Goal: Task Accomplishment & Management: Use online tool/utility

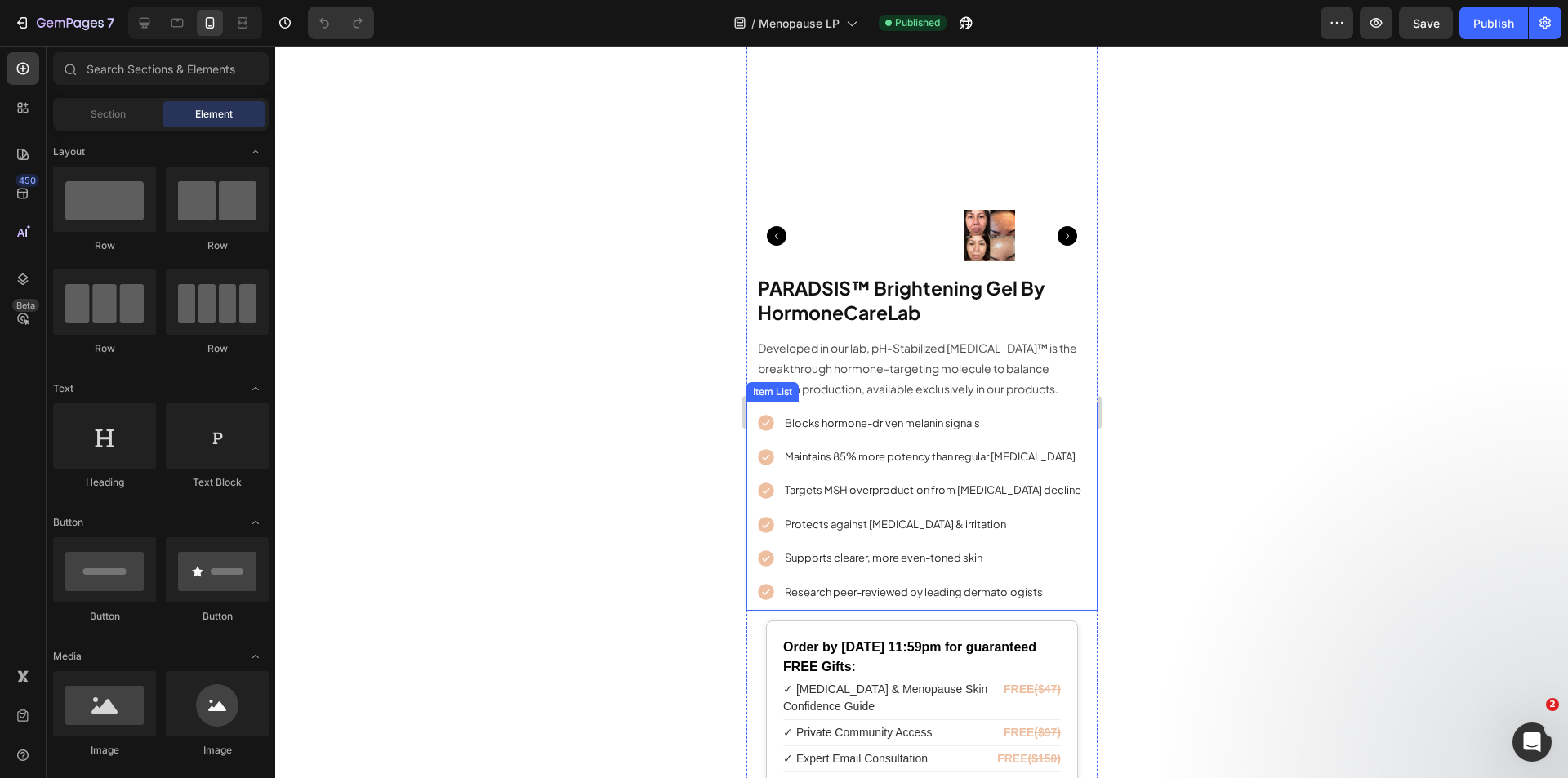
scroll to position [8400, 0]
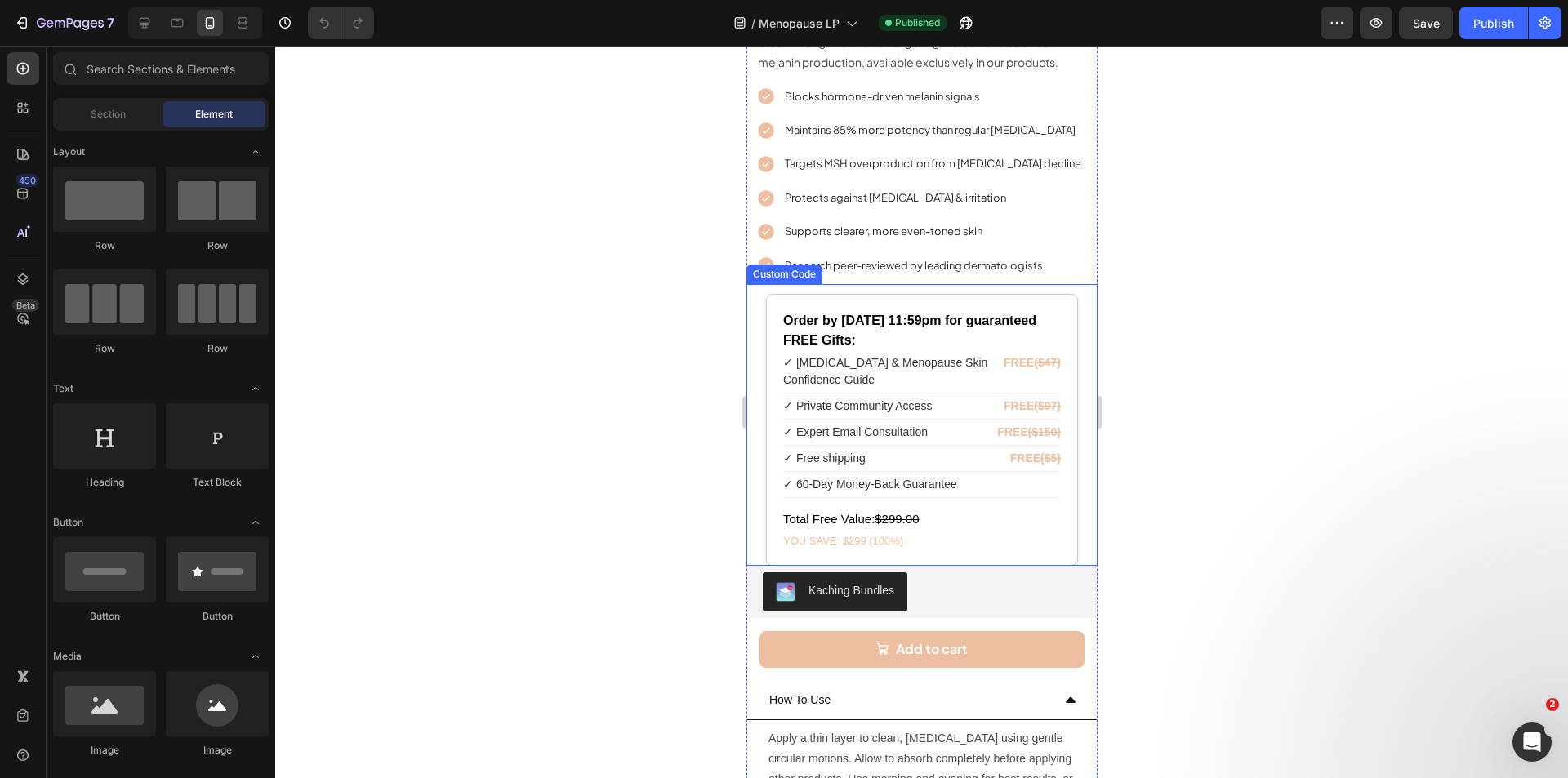
click at [939, 451] on div "✓ Free shipping FREE ($5)" at bounding box center [920, 459] width 277 height 26
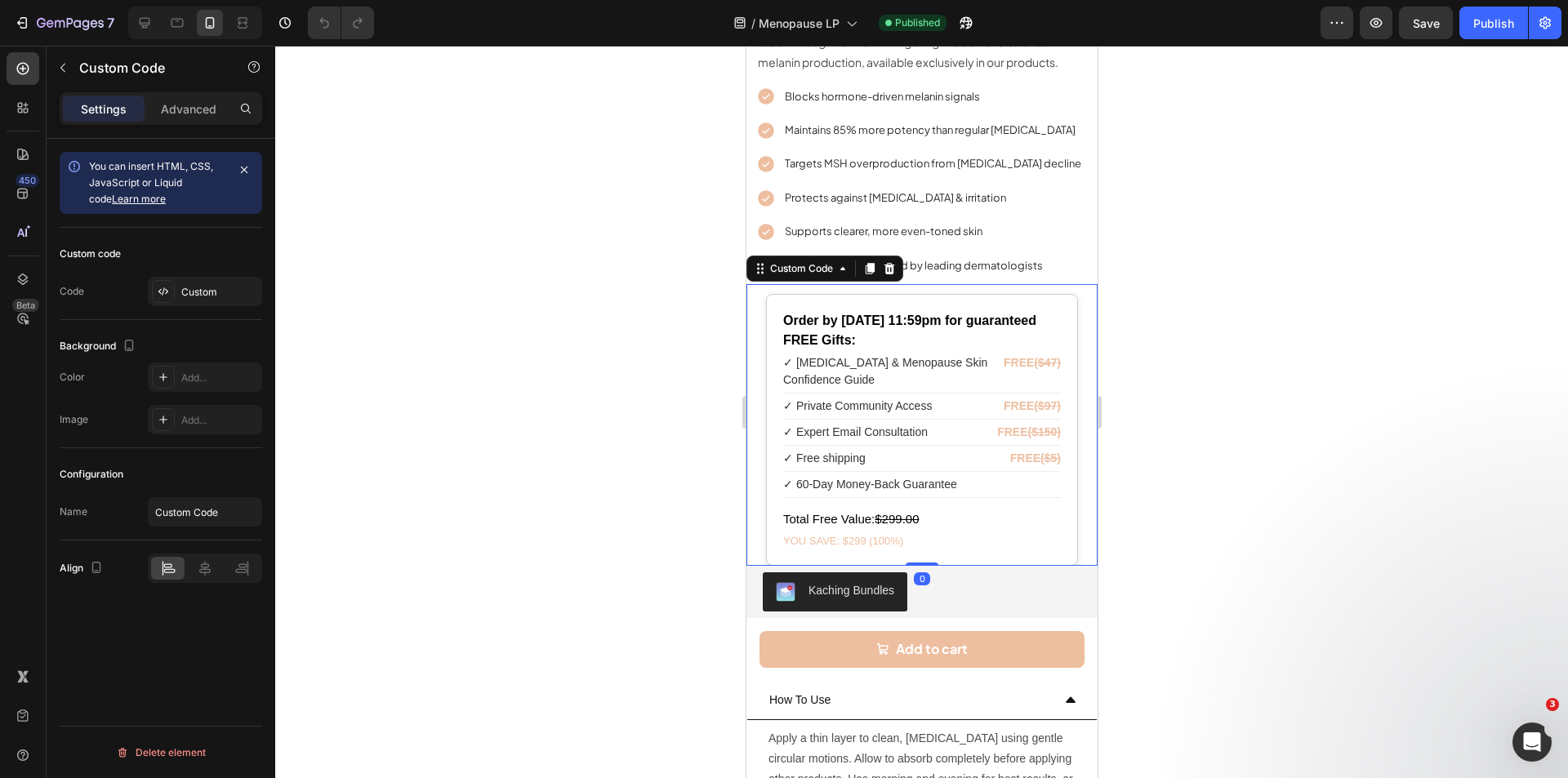
click at [939, 451] on div "✓ Free shipping FREE ($5)" at bounding box center [920, 459] width 277 height 26
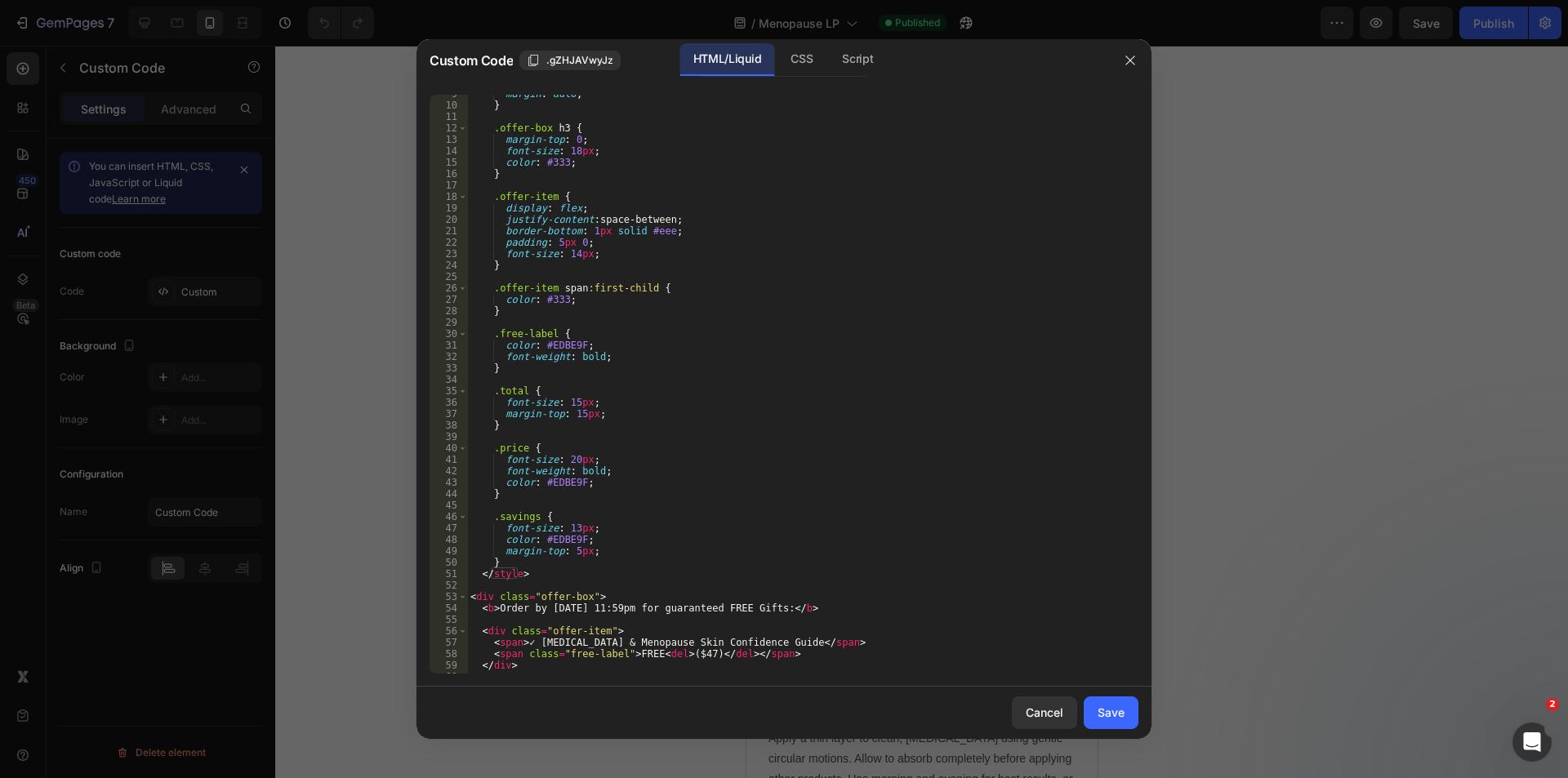
scroll to position [392, 0]
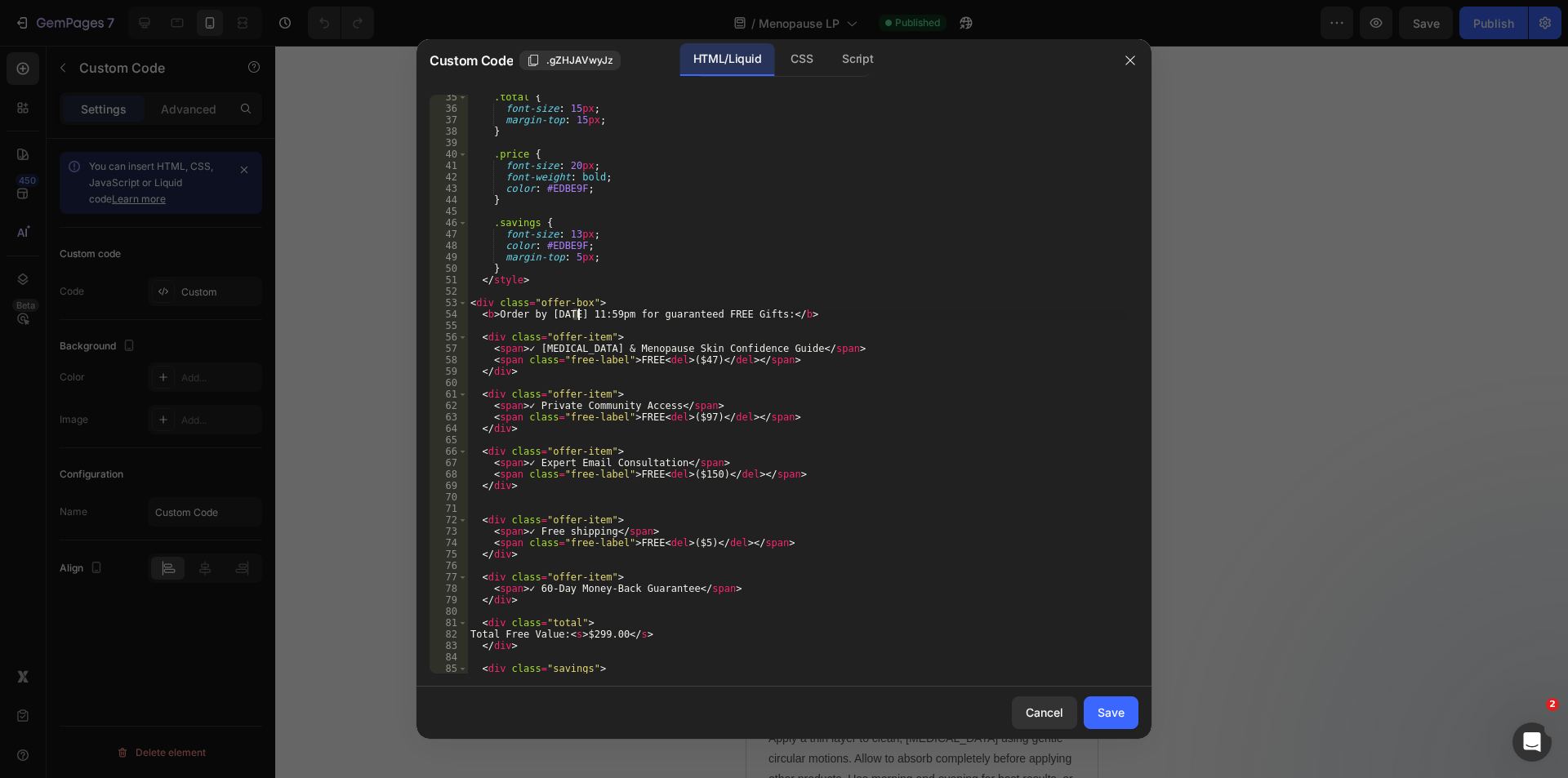
click at [577, 314] on div ".total { font-size : 15 px ; margin-top : 15 px ; } .price { font-size : 20 px …" at bounding box center [796, 391] width 659 height 601
type textarea "<b>Order by [DATE] 11:59pm for guaranteed FREE Gifts:</b>"
click at [1119, 708] on div "Save" at bounding box center [1110, 712] width 27 height 17
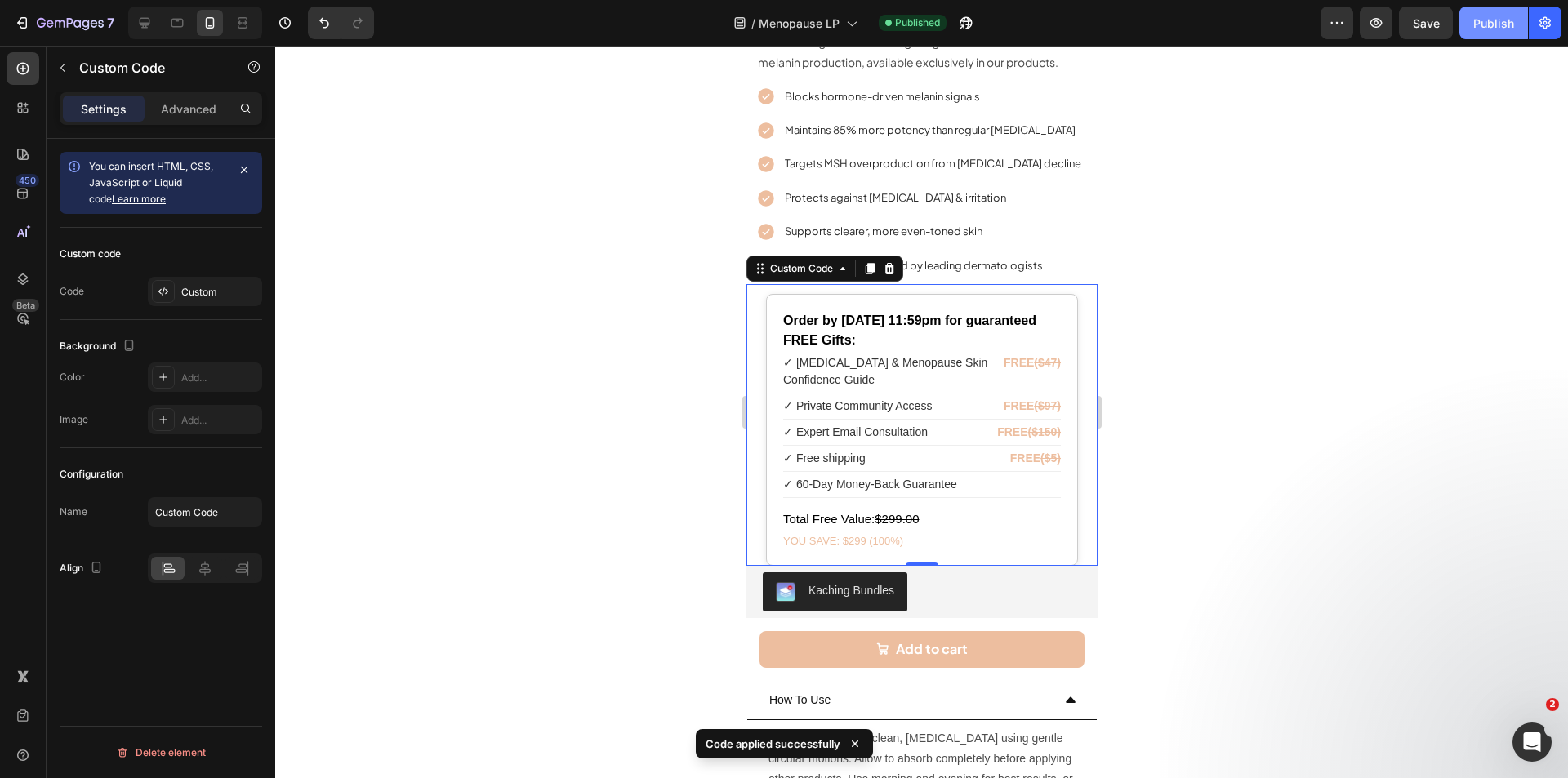
click at [1505, 32] on button "Publish" at bounding box center [1493, 22] width 68 height 32
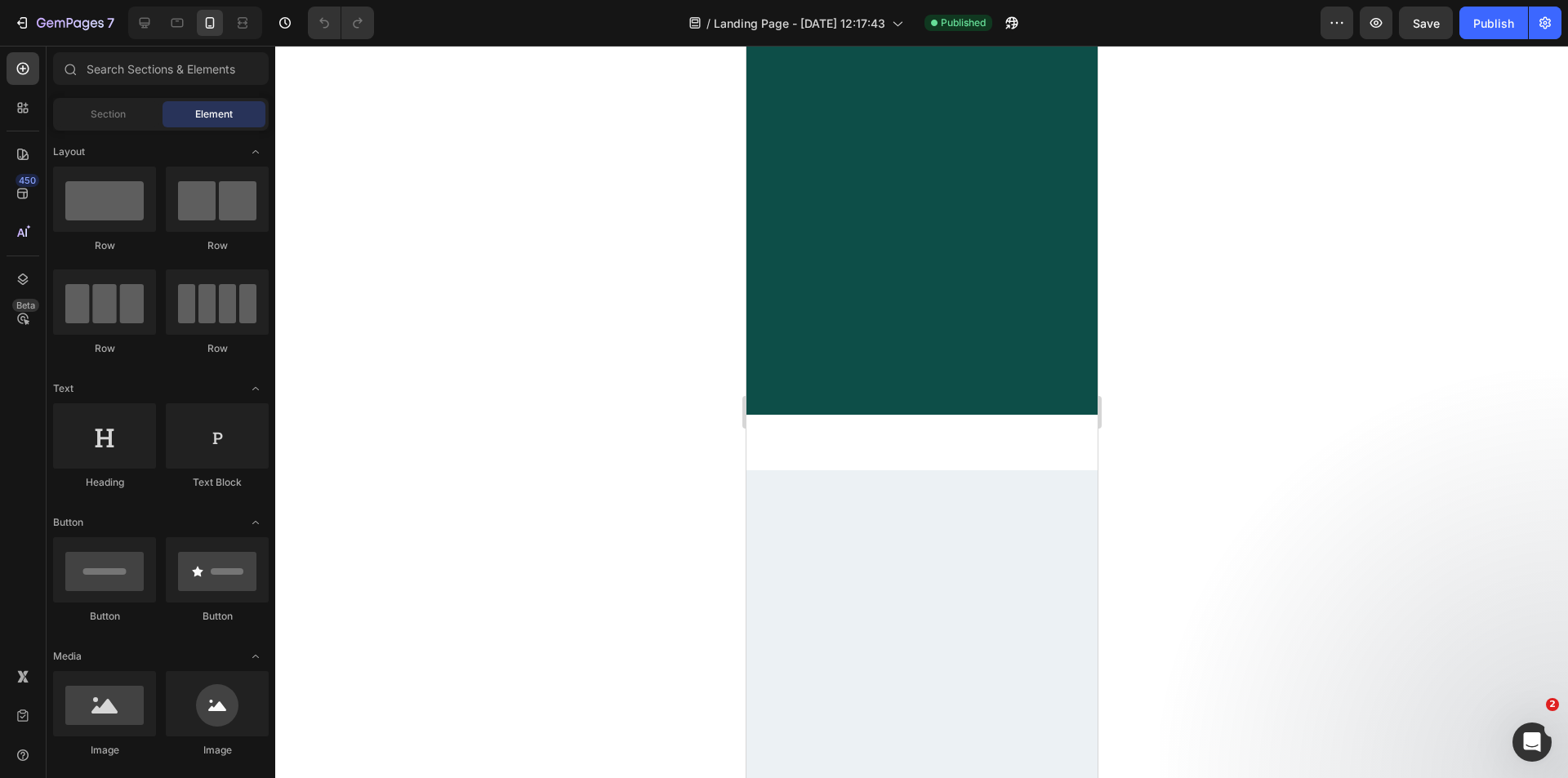
scroll to position [8564, 0]
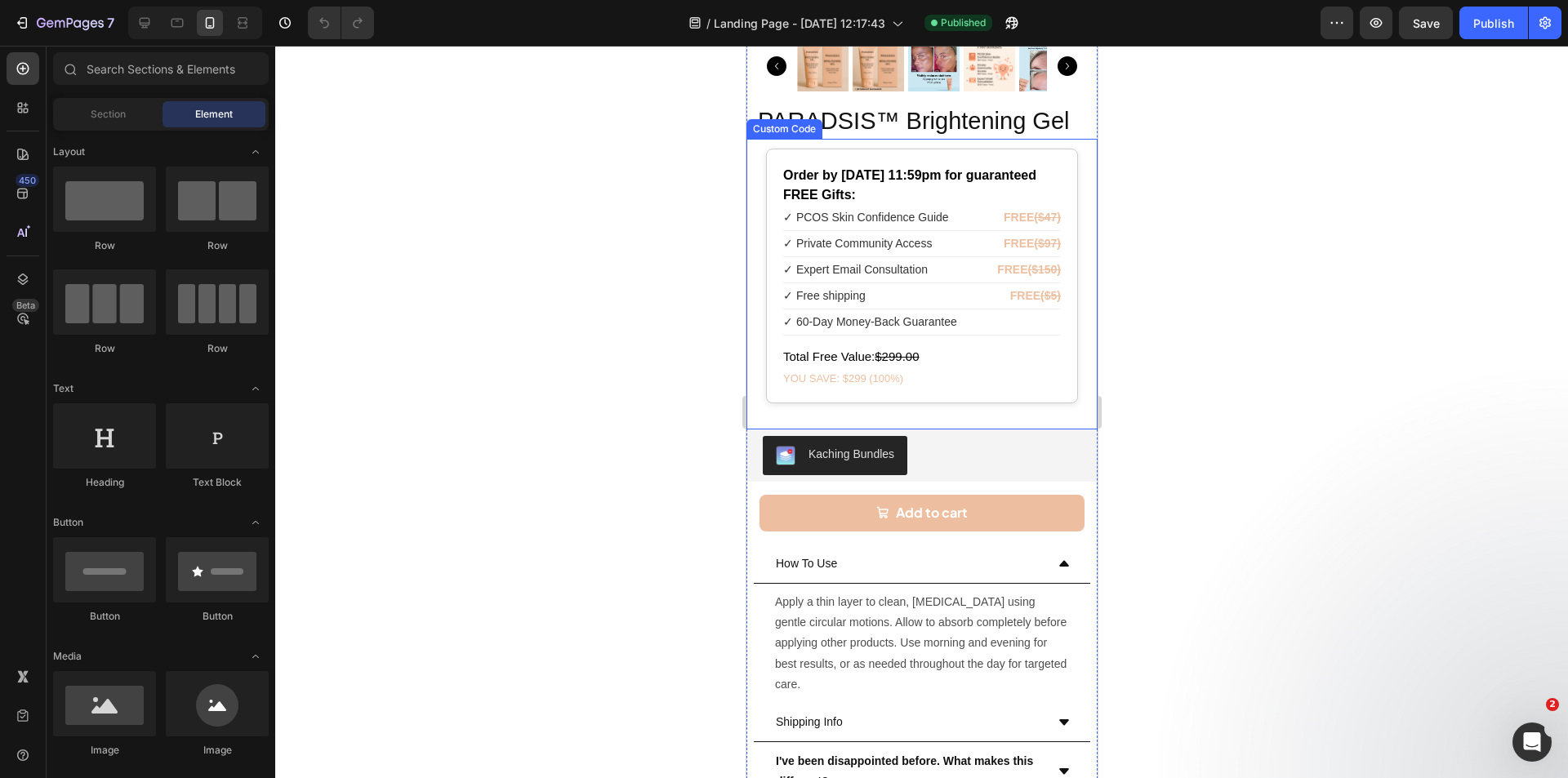
click at [940, 313] on span "✓ 60-Day Money-Back Guarantee" at bounding box center [869, 321] width 174 height 17
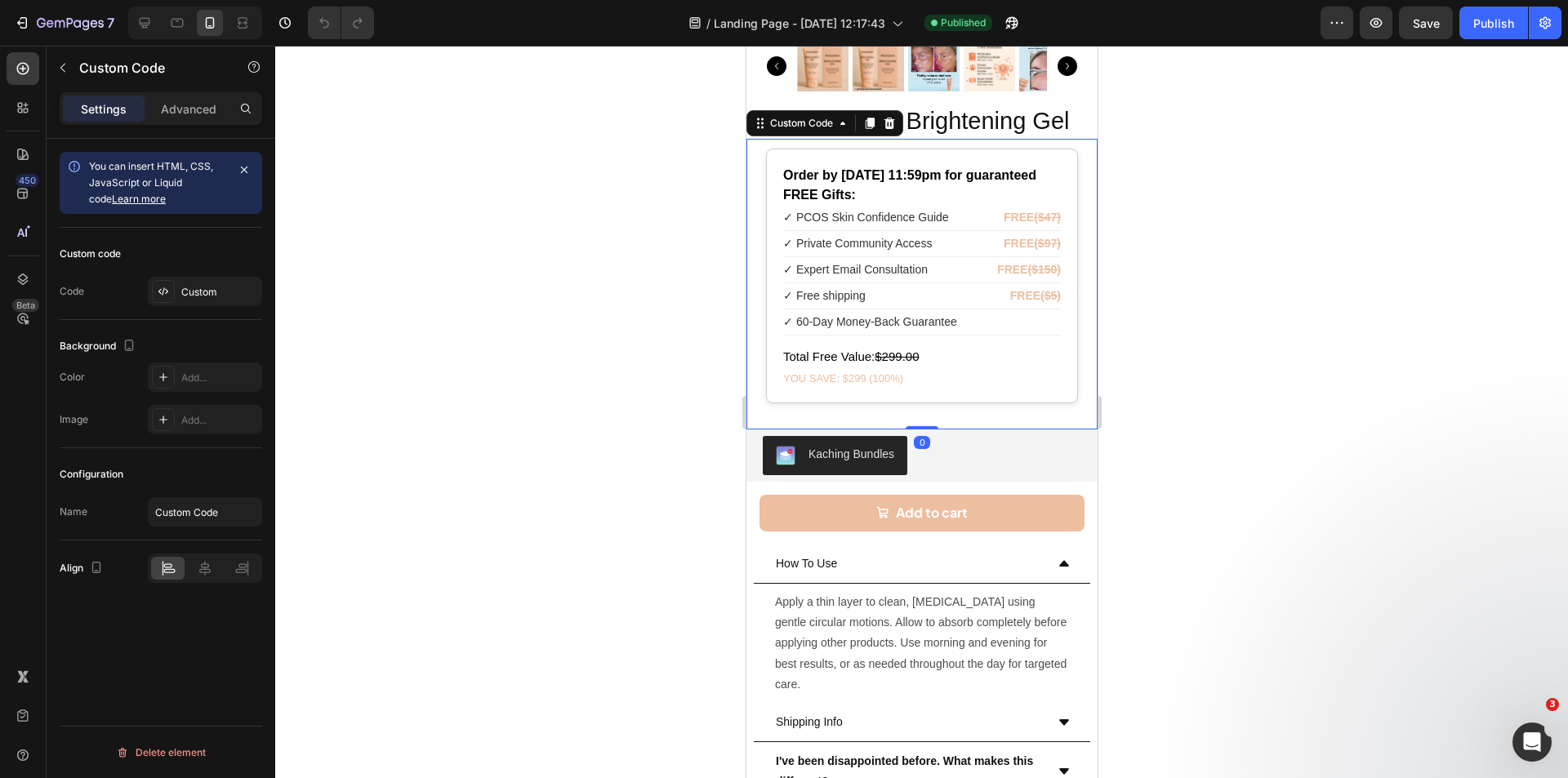
click at [940, 313] on span "✓ 60-Day Money-Back Guarantee" at bounding box center [869, 321] width 174 height 17
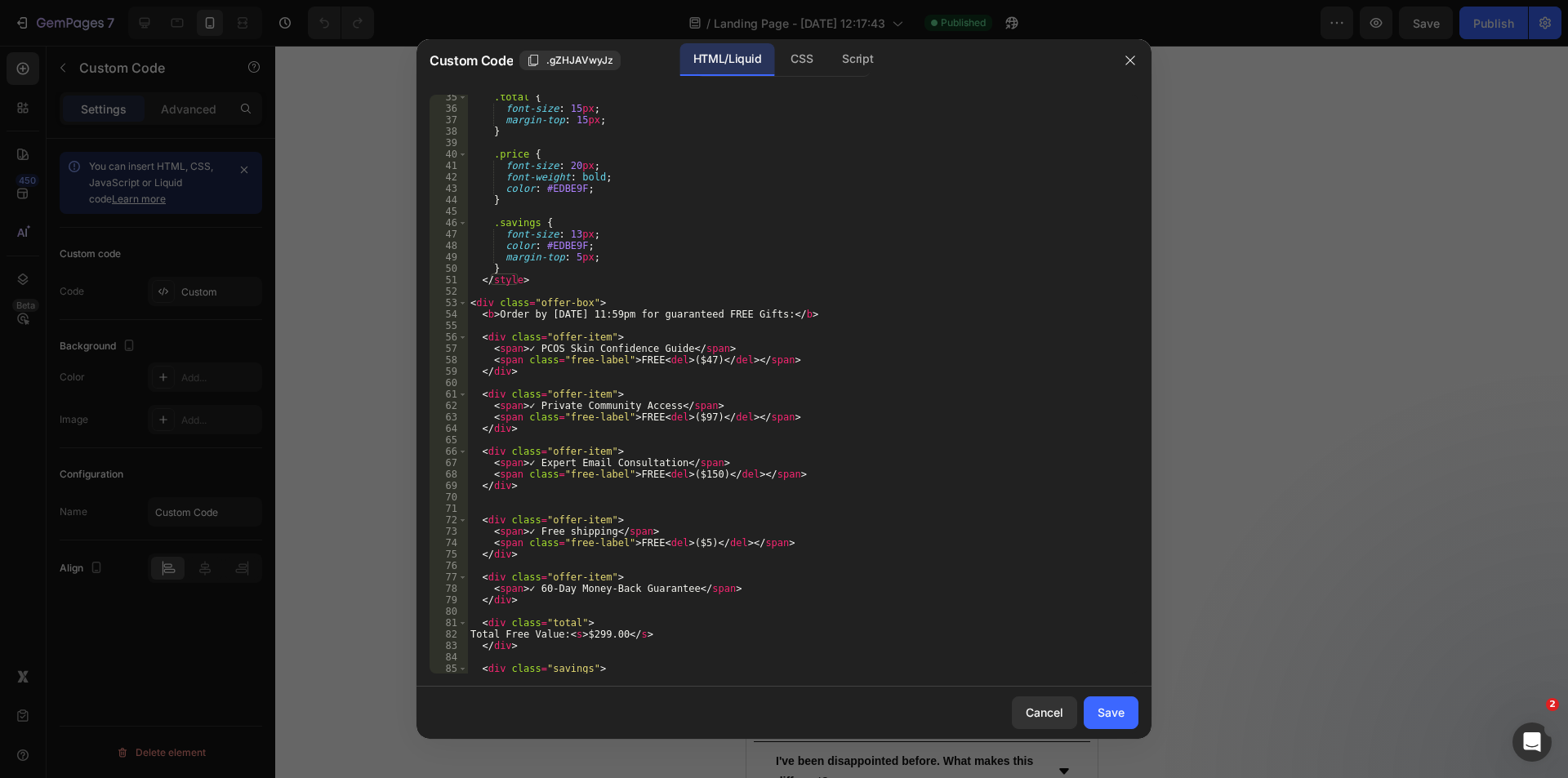
scroll to position [427, 0]
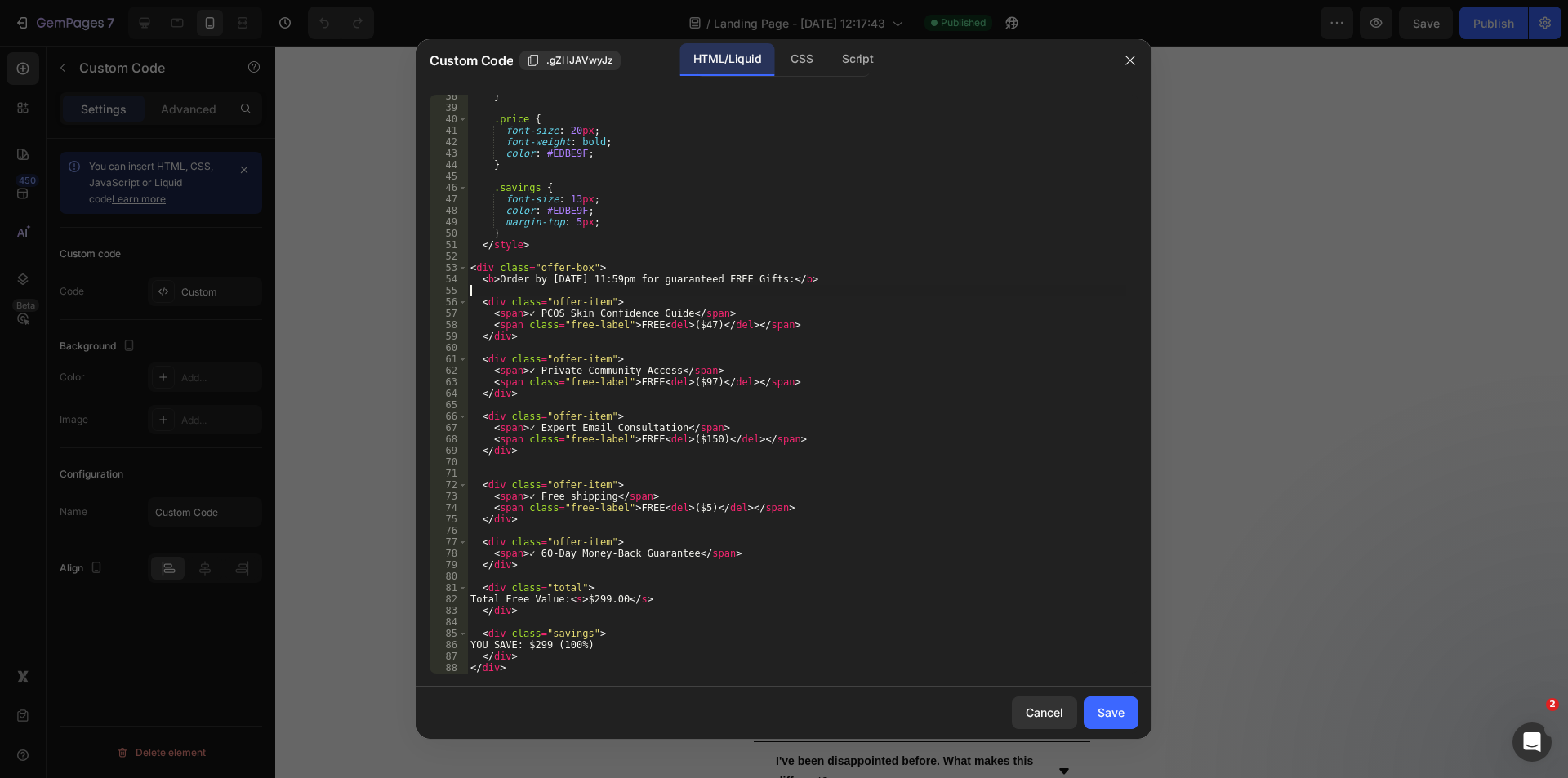
click at [574, 284] on div "} .price { font-size : 20 px ; font-weight : bold ; color : #EDBE9F ; } .saving…" at bounding box center [796, 390] width 659 height 601
click at [574, 280] on div "} .price { font-size : 20 px ; font-weight : bold ; color : #EDBE9F ; } .saving…" at bounding box center [796, 390] width 659 height 601
type textarea "<b>Order by [DATE] 11:59pm for guaranteed FREE Gifts:</b>"
click at [1097, 708] on button "Save" at bounding box center [1110, 712] width 54 height 32
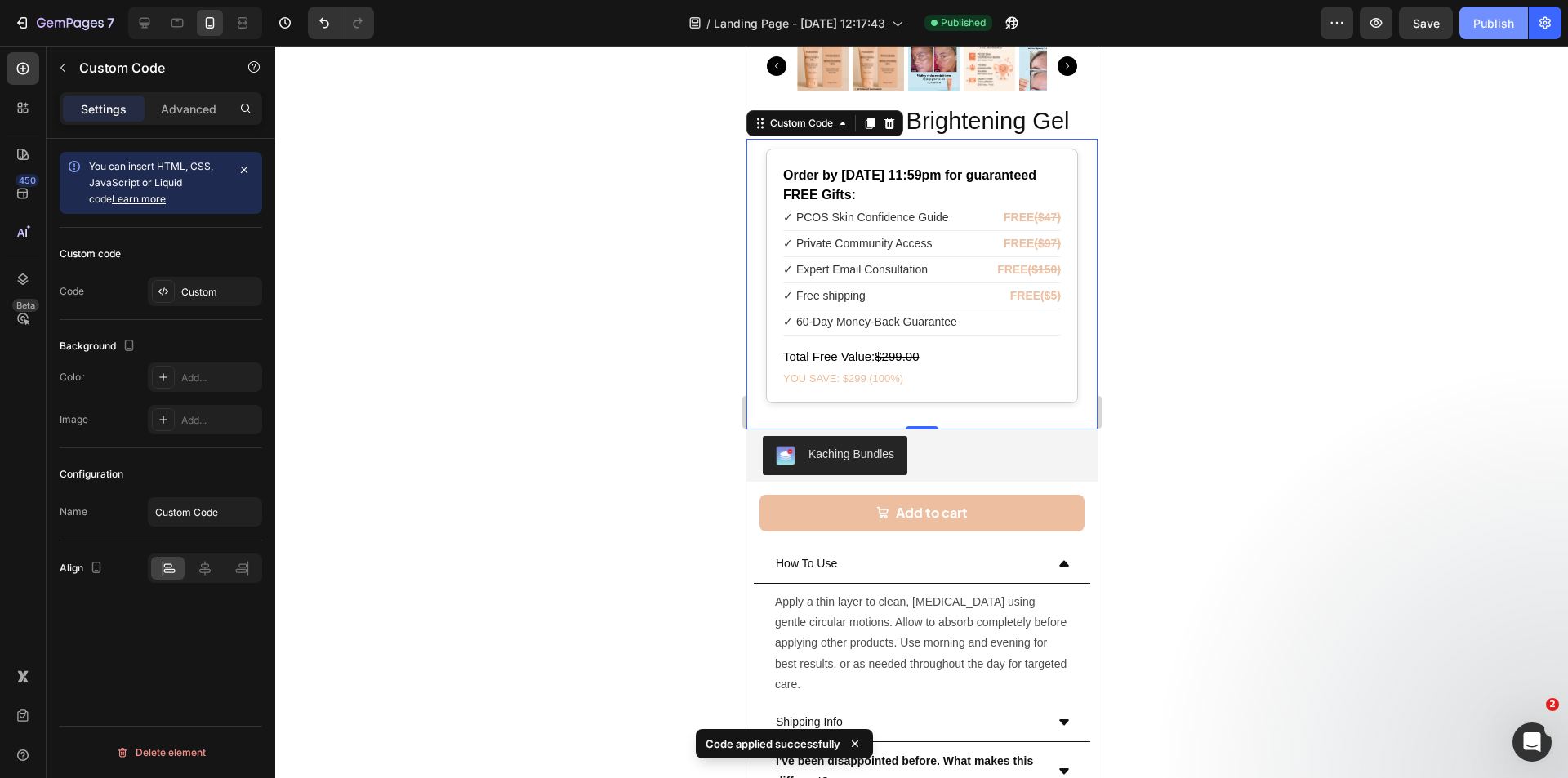
click at [1471, 27] on button "Publish" at bounding box center [1493, 22] width 68 height 32
